Goal: Obtain resource: Download file/media

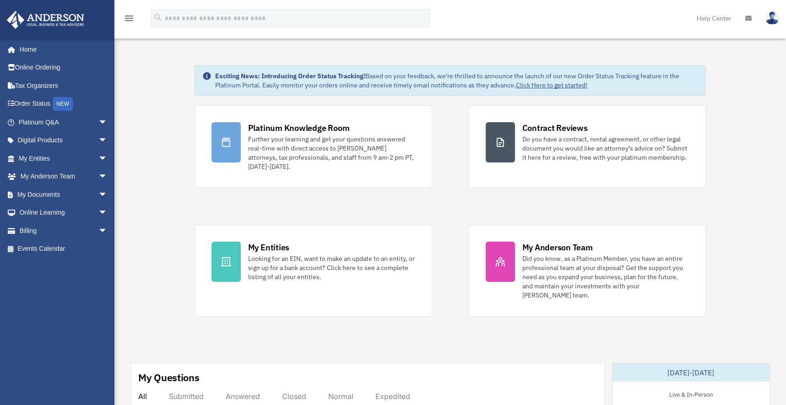
scroll to position [92, 0]
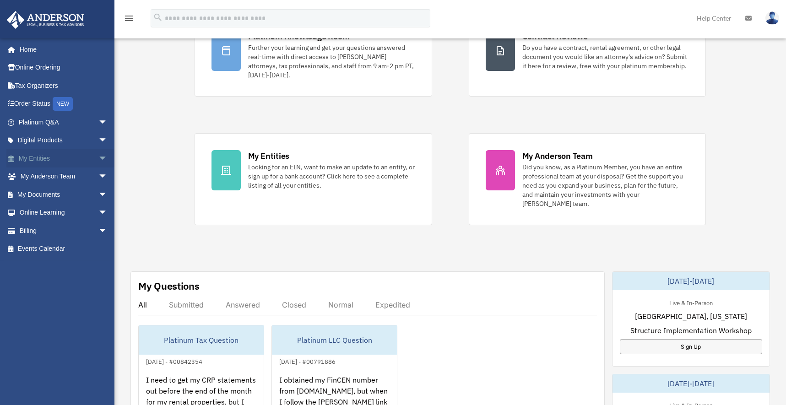
click at [98, 159] on span "arrow_drop_down" at bounding box center [107, 158] width 18 height 19
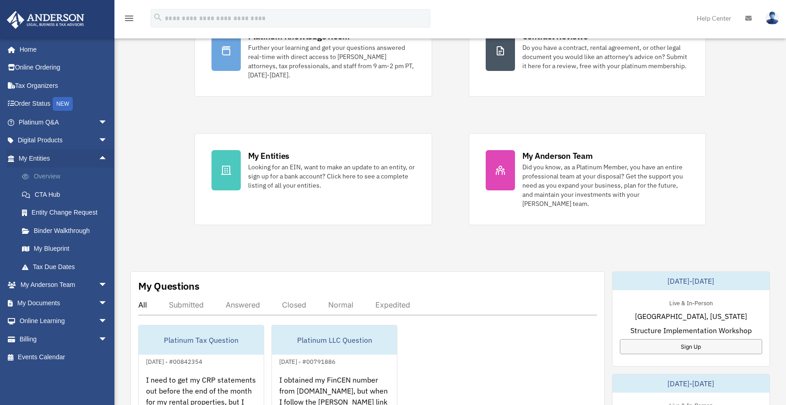
click at [43, 176] on link "Overview" at bounding box center [67, 177] width 108 height 18
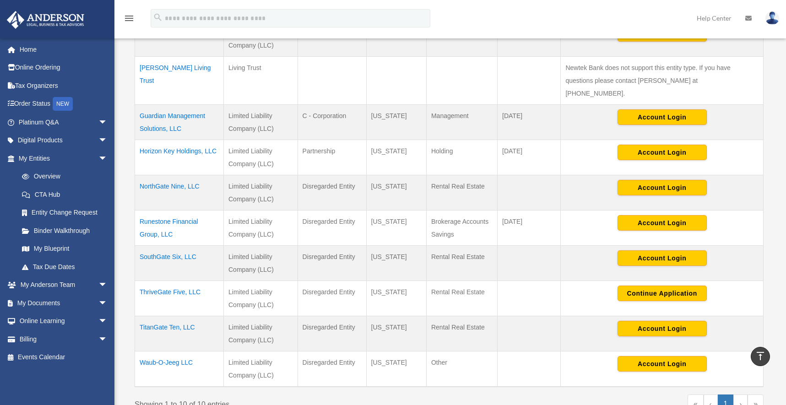
scroll to position [262, 0]
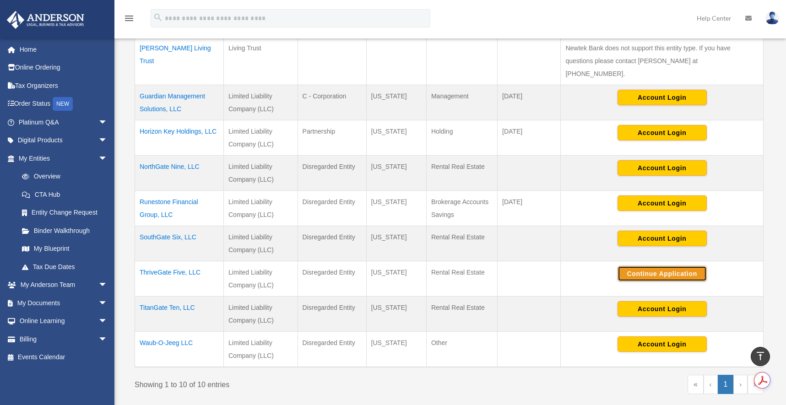
click at [648, 266] on button "Continue Application" at bounding box center [661, 274] width 89 height 16
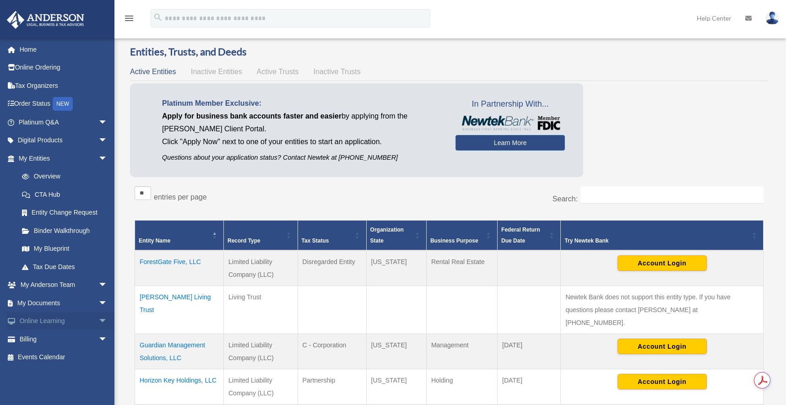
scroll to position [29, 0]
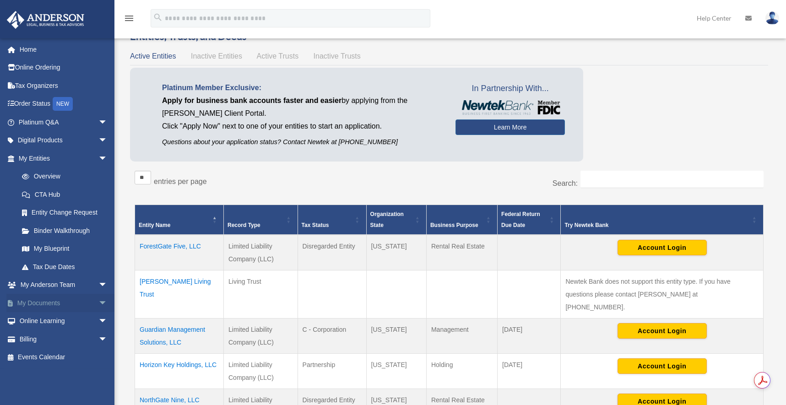
click at [98, 303] on span "arrow_drop_down" at bounding box center [107, 303] width 18 height 19
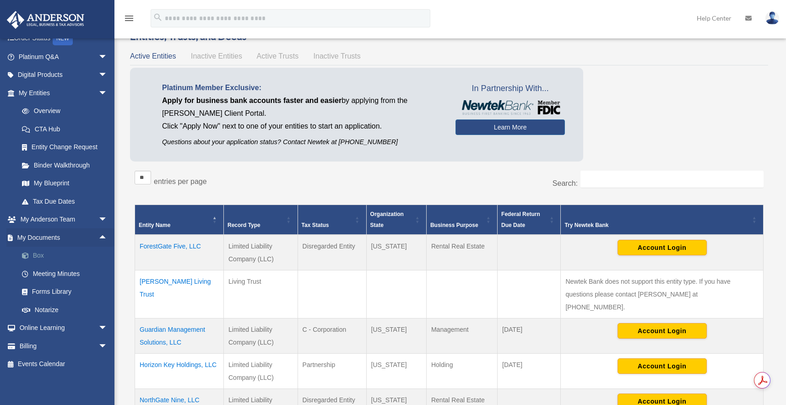
scroll to position [66, 0]
click at [40, 256] on link "Box" at bounding box center [67, 255] width 108 height 18
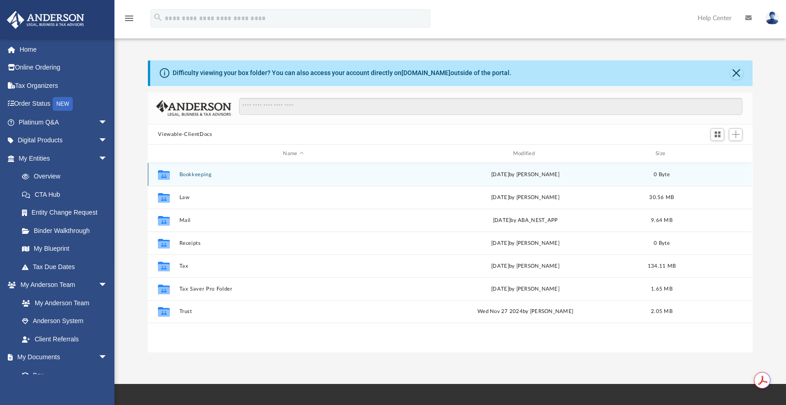
scroll to position [201, 597]
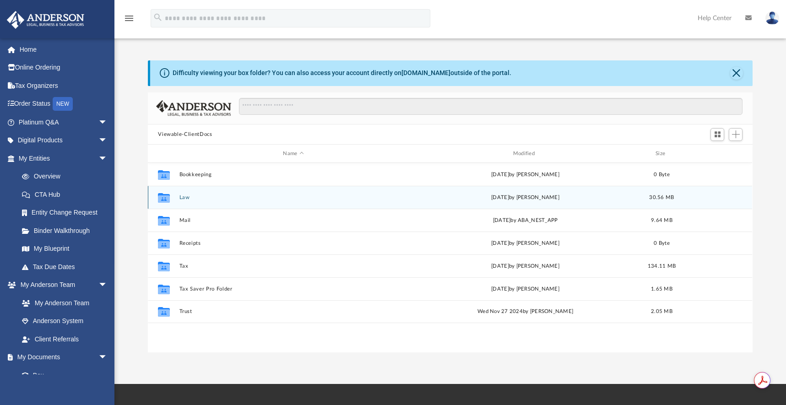
click at [183, 200] on div "Collaborated Folder Law [DATE] by [PERSON_NAME] 30.56 MB" at bounding box center [450, 197] width 604 height 23
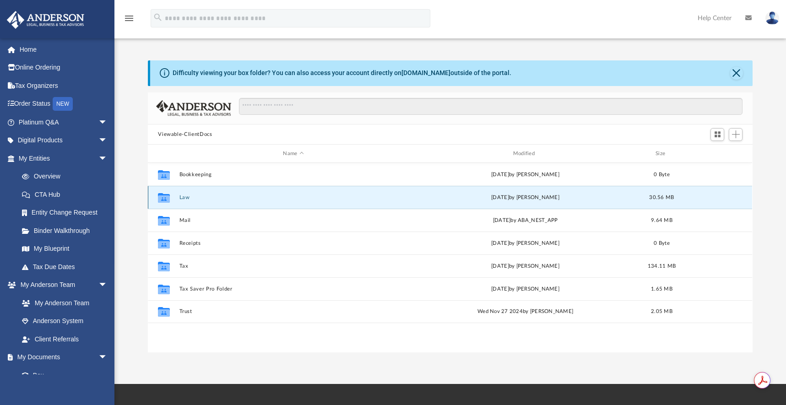
click at [181, 198] on button "Law" at bounding box center [293, 198] width 228 height 6
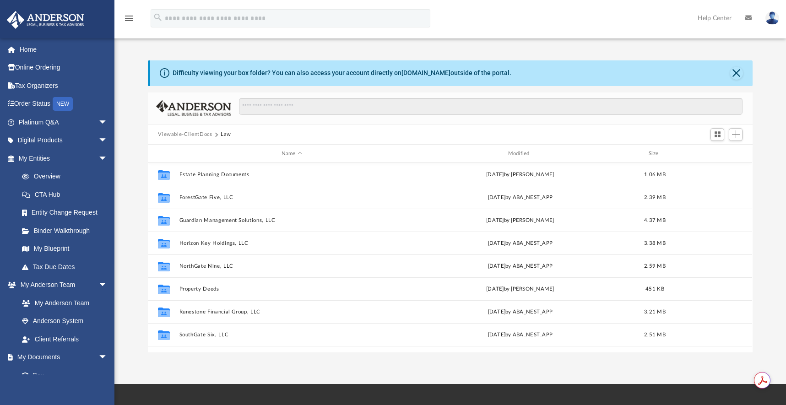
click at [199, 135] on button "Viewable-ClientDocs" at bounding box center [185, 134] width 54 height 8
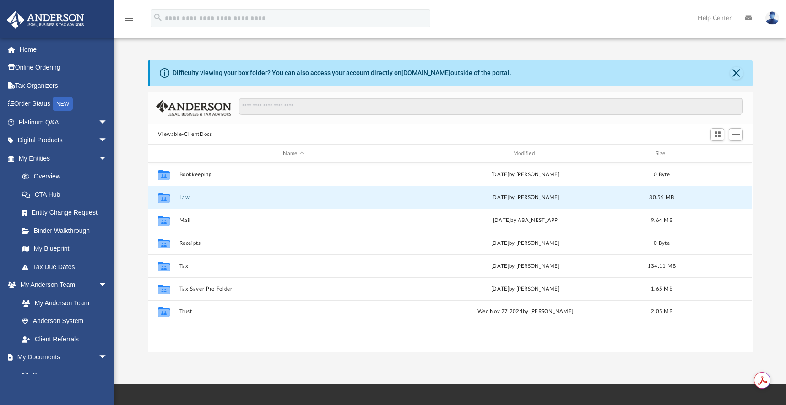
click at [184, 198] on button "Law" at bounding box center [293, 198] width 228 height 6
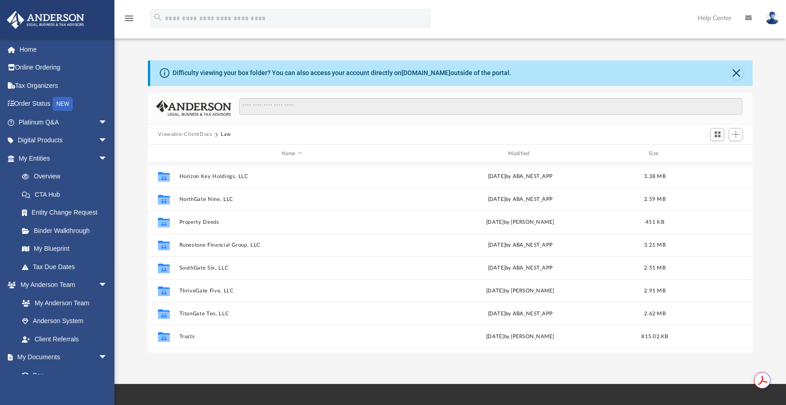
scroll to position [85, 0]
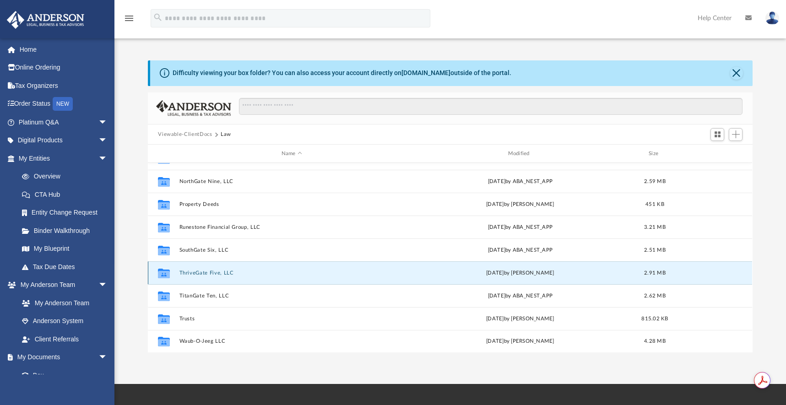
click at [186, 274] on button "ThriveGate Five, LLC" at bounding box center [291, 273] width 225 height 6
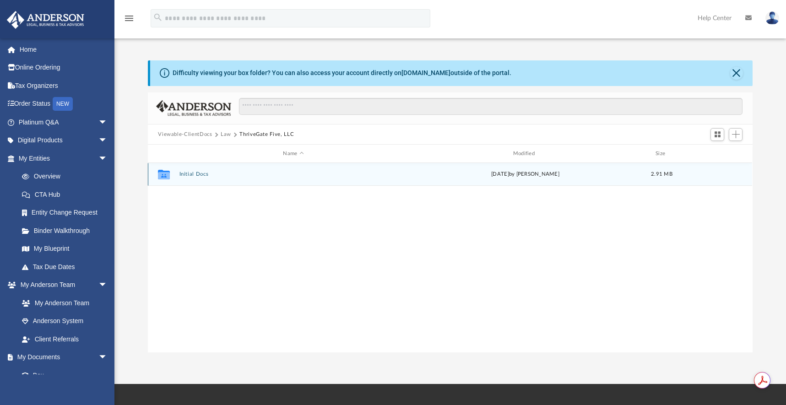
click at [183, 174] on button "Initial Docs" at bounding box center [293, 175] width 228 height 6
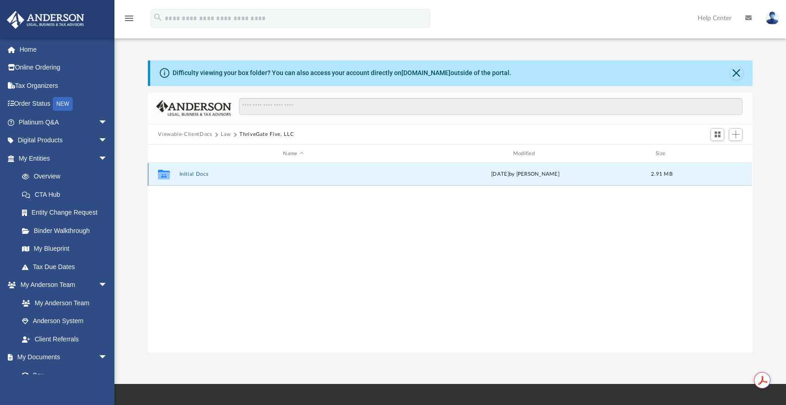
click at [183, 174] on button "Initial Docs" at bounding box center [293, 175] width 228 height 6
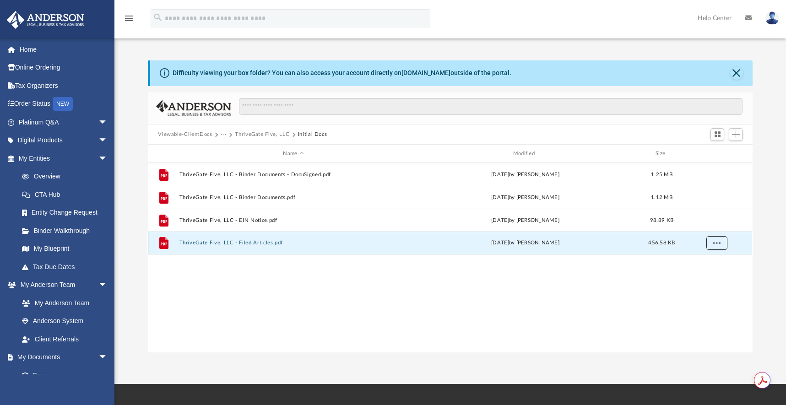
click at [715, 244] on span "More options" at bounding box center [716, 242] width 7 height 5
click at [703, 278] on li "Download" at bounding box center [708, 276] width 27 height 10
